Goal: Go to known website: Go to known website

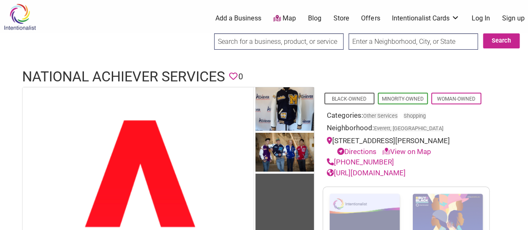
click at [338, 20] on link "Store" at bounding box center [341, 18] width 16 height 9
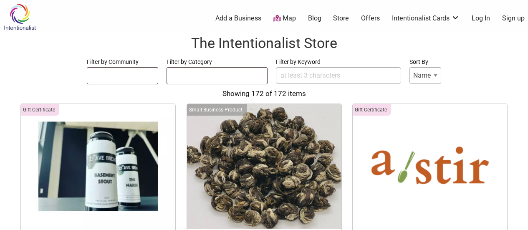
select select
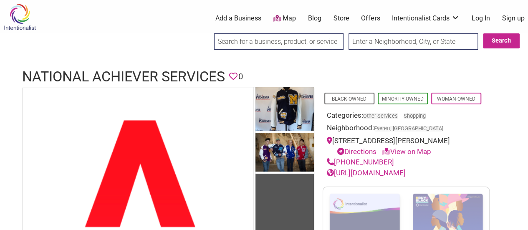
click at [398, 177] on link "[URL][DOMAIN_NAME]" at bounding box center [366, 173] width 79 height 8
